Goal: Task Accomplishment & Management: Use online tool/utility

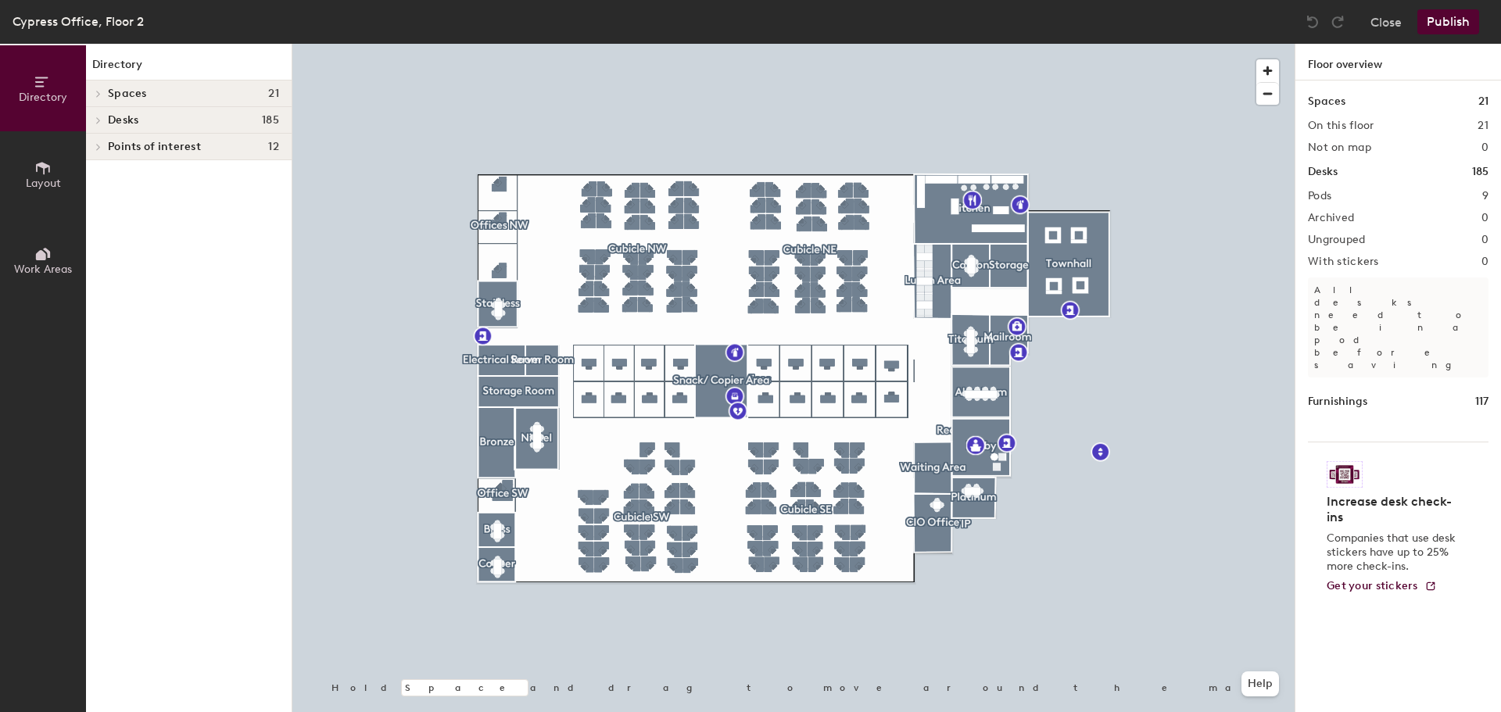
click at [95, 121] on icon at bounding box center [98, 120] width 6 height 8
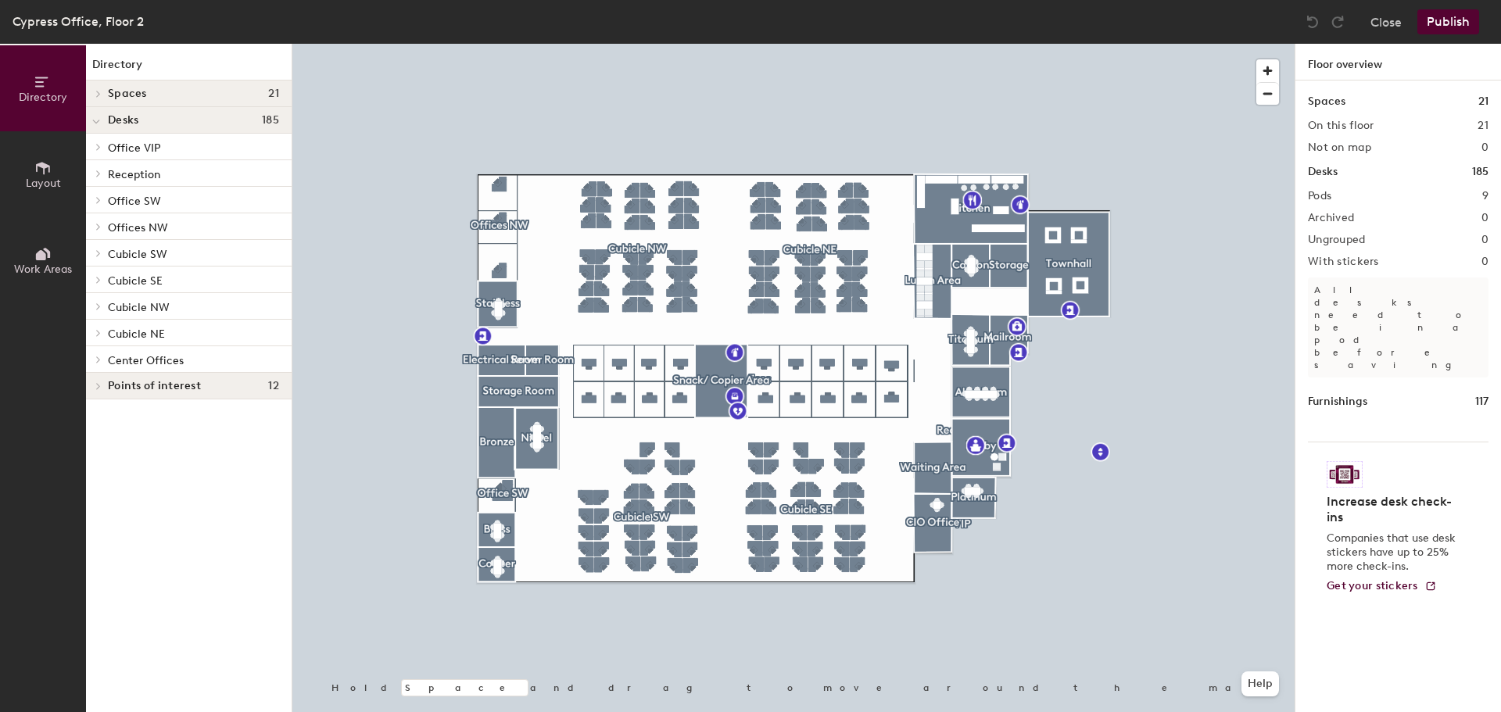
click at [101, 332] on icon at bounding box center [98, 333] width 6 height 8
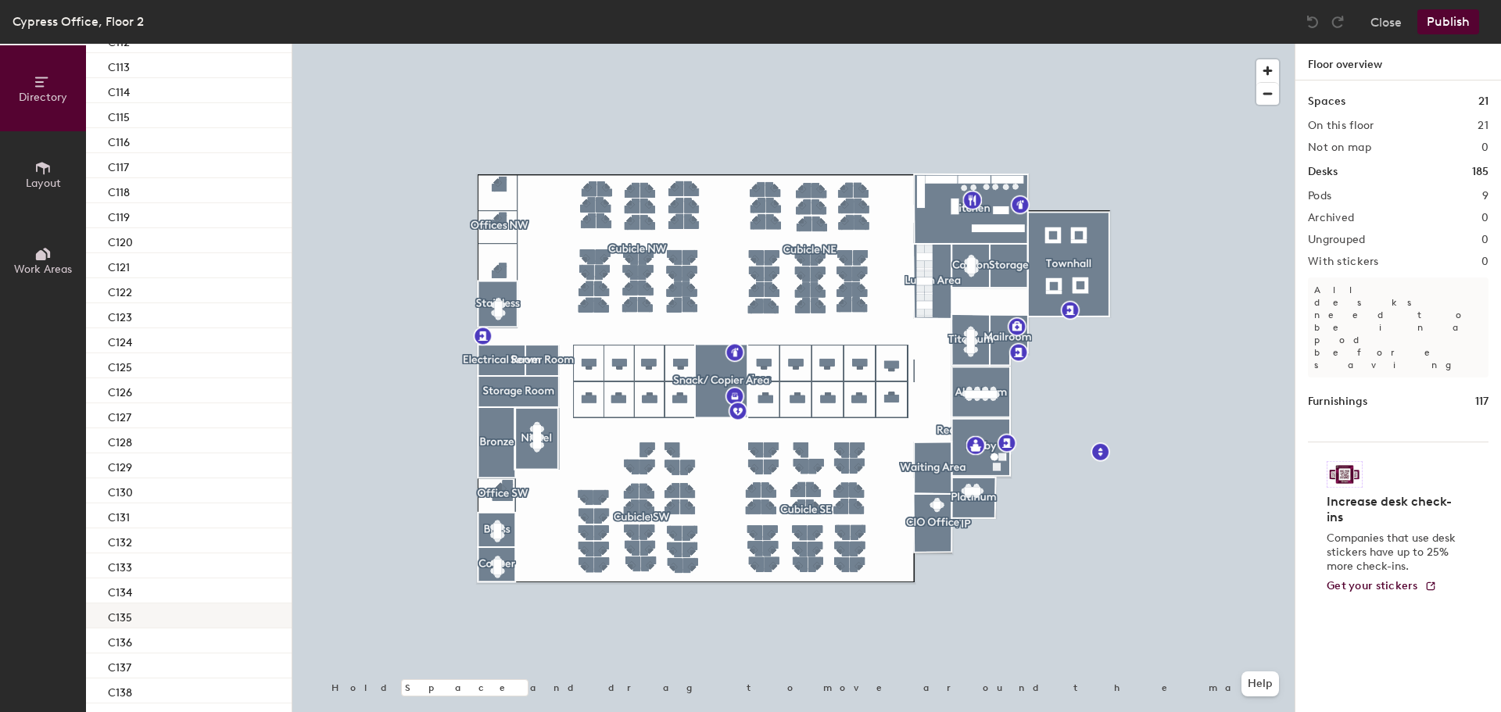
scroll to position [750, 0]
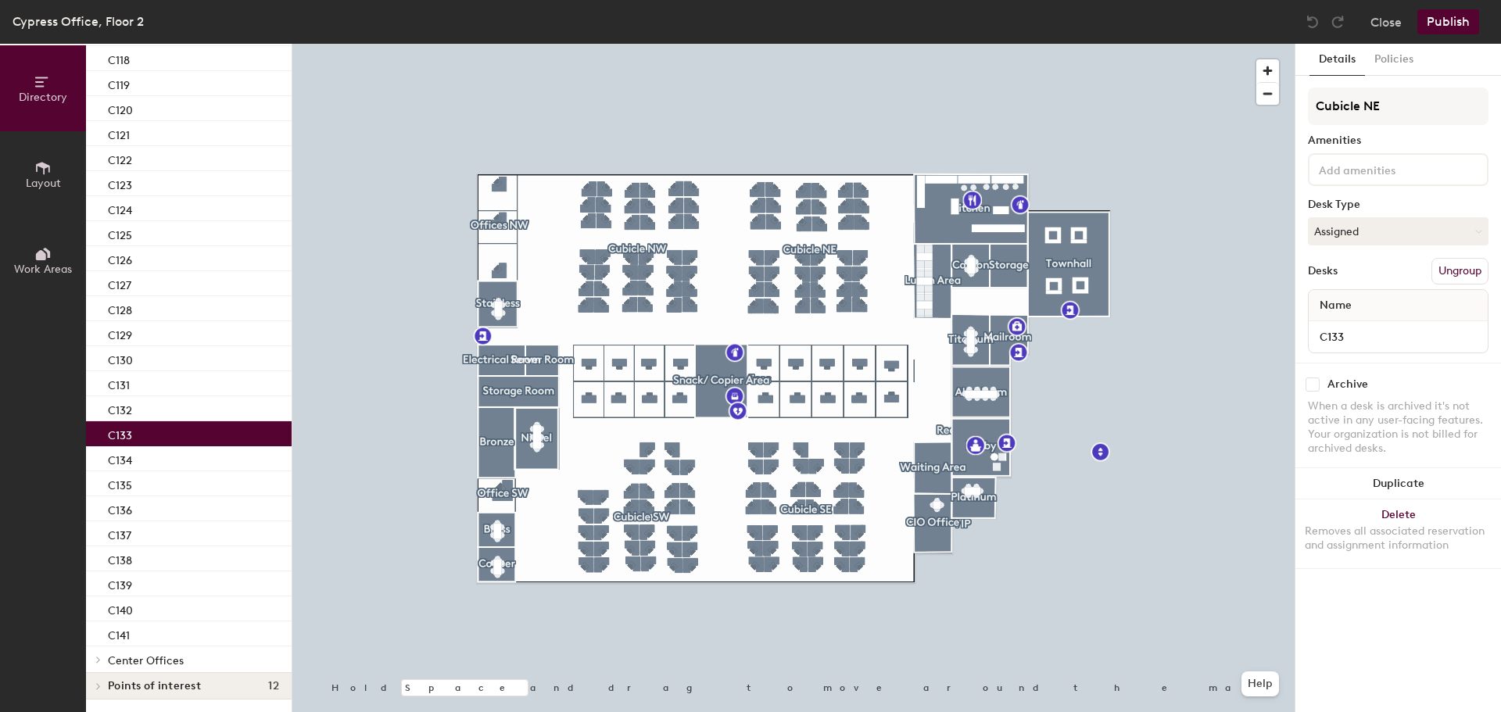
click at [130, 437] on p "C133" at bounding box center [120, 433] width 24 height 18
click at [1329, 237] on button "Assigned" at bounding box center [1398, 231] width 181 height 28
click at [1339, 320] on div "Hoteled" at bounding box center [1386, 326] width 156 height 23
click at [1451, 21] on button "Publish" at bounding box center [1448, 21] width 62 height 25
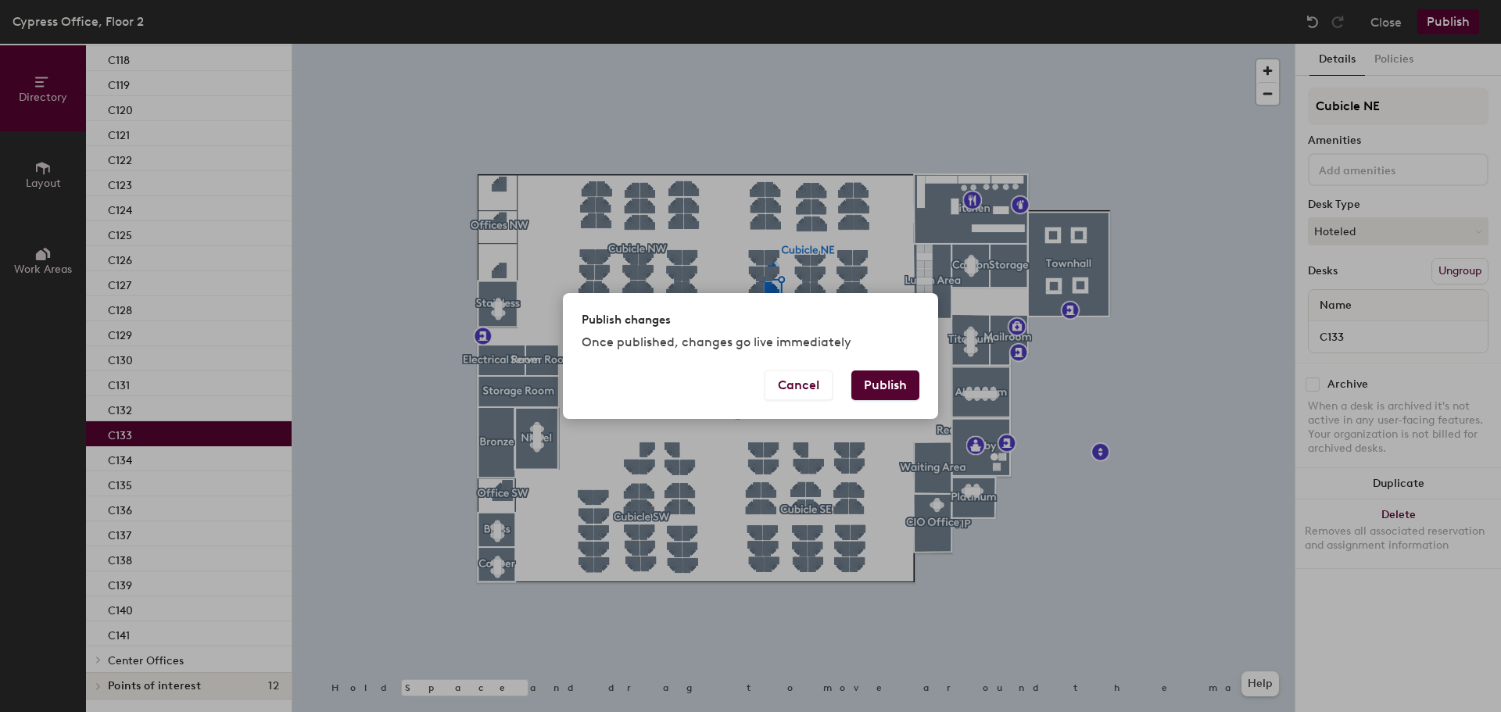
click at [865, 378] on button "Publish" at bounding box center [885, 385] width 68 height 30
